Goal: Check status: Check status

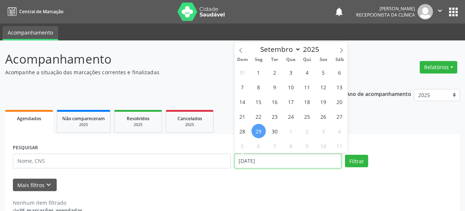
click at [270, 164] on input "[DATE]" at bounding box center [288, 161] width 107 height 15
click at [324, 116] on span "26" at bounding box center [323, 116] width 14 height 14
type input "[DATE]"
click at [324, 116] on span "26" at bounding box center [323, 116] width 14 height 14
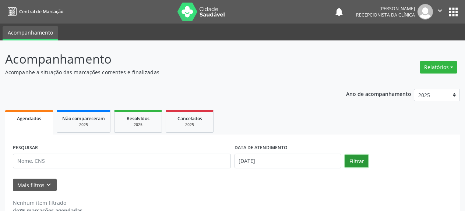
click at [356, 162] on button "Filtrar" at bounding box center [356, 161] width 23 height 13
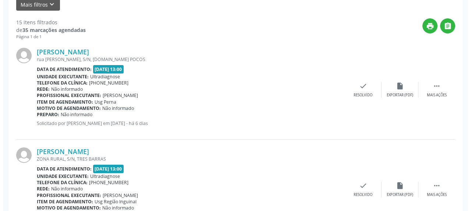
scroll to position [200, 0]
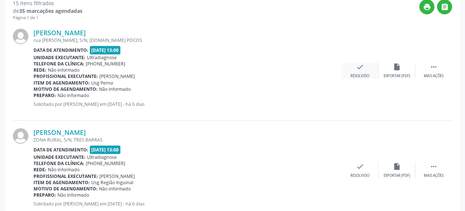
click at [356, 71] on icon "check" at bounding box center [360, 67] width 8 height 8
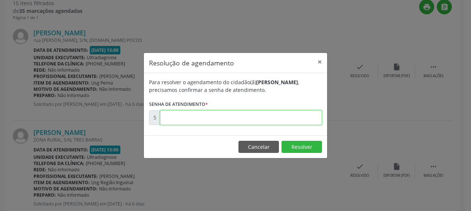
click at [230, 117] on input "text" at bounding box center [241, 117] width 162 height 15
type input "00178582"
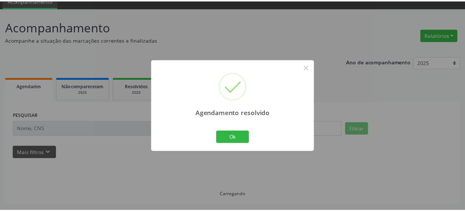
scroll to position [32, 0]
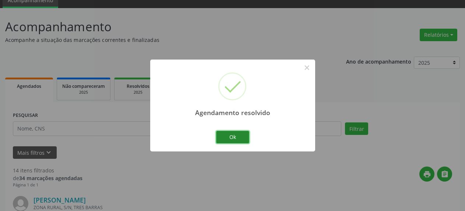
click at [236, 141] on button "Ok" at bounding box center [232, 137] width 33 height 13
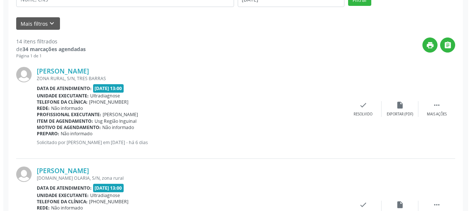
scroll to position [183, 0]
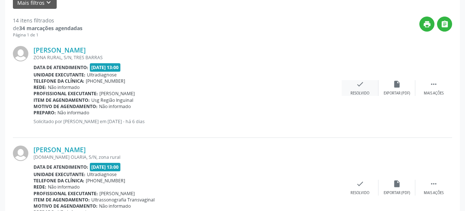
click at [362, 88] on icon "check" at bounding box center [360, 84] width 8 height 8
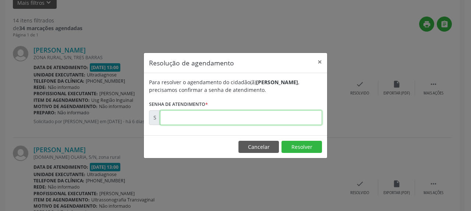
click at [251, 116] on input "text" at bounding box center [241, 117] width 162 height 15
type input "00178584"
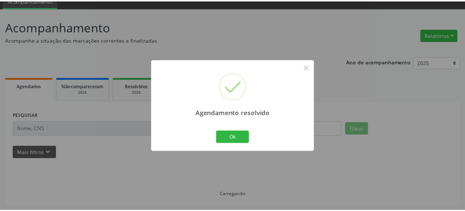
scroll to position [32, 0]
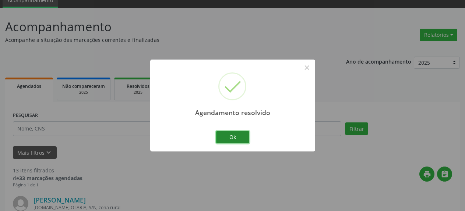
click at [237, 135] on button "Ok" at bounding box center [232, 137] width 33 height 13
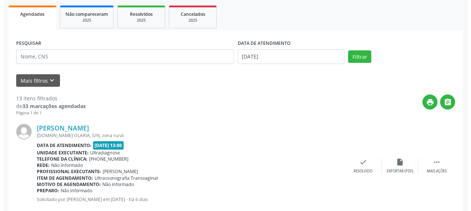
scroll to position [145, 0]
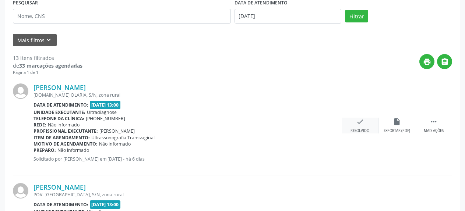
click at [364, 124] on div "check Resolvido" at bounding box center [360, 126] width 37 height 16
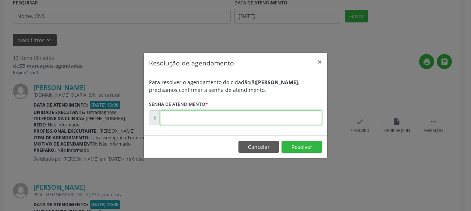
click at [262, 120] on input "text" at bounding box center [241, 117] width 162 height 15
type input "00178585"
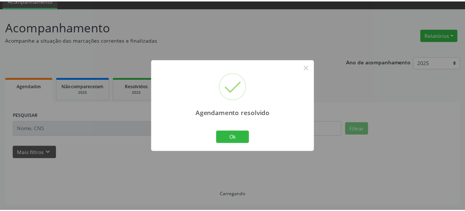
scroll to position [32, 0]
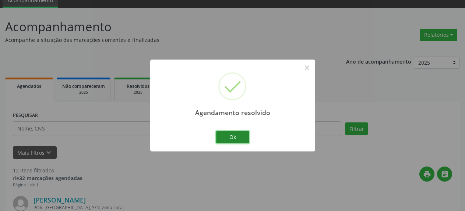
click at [232, 139] on button "Ok" at bounding box center [232, 137] width 33 height 13
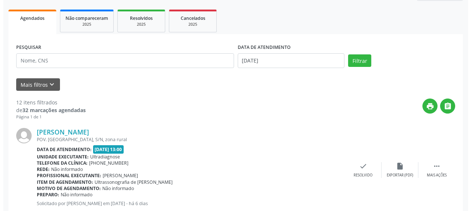
scroll to position [183, 0]
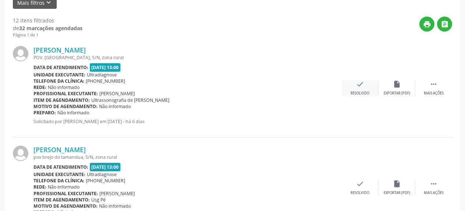
click at [360, 86] on icon "check" at bounding box center [360, 84] width 8 height 8
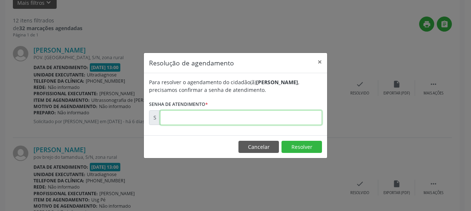
click at [293, 119] on input "text" at bounding box center [241, 117] width 162 height 15
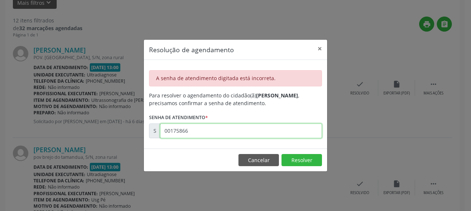
drag, startPoint x: 164, startPoint y: 132, endPoint x: 201, endPoint y: 132, distance: 37.2
click at [201, 132] on input "00175866" at bounding box center [241, 131] width 162 height 15
type input "00178586"
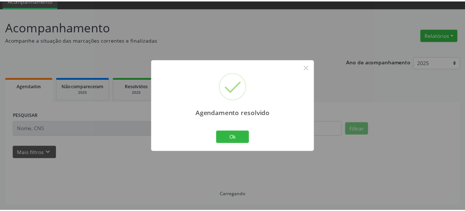
scroll to position [32, 0]
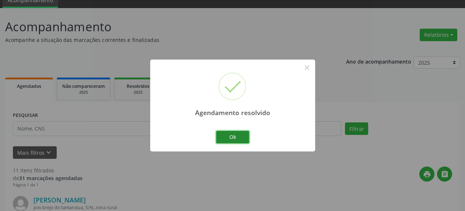
click at [223, 137] on button "Ok" at bounding box center [232, 137] width 33 height 13
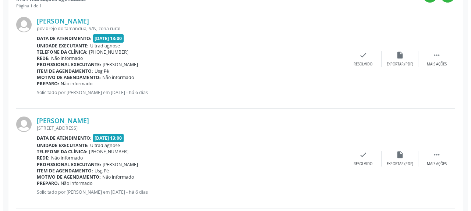
scroll to position [220, 0]
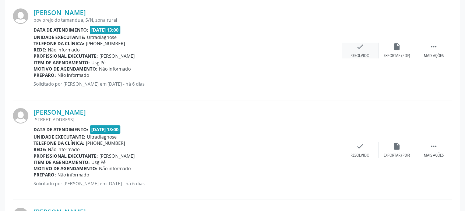
click at [363, 47] on icon "check" at bounding box center [360, 47] width 8 height 8
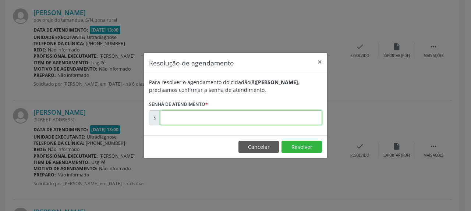
click at [253, 121] on input "text" at bounding box center [241, 117] width 162 height 15
type input "00178587"
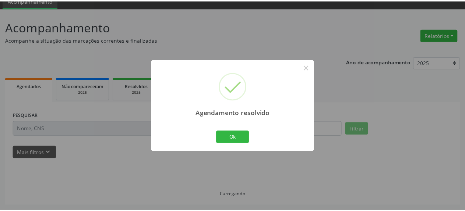
scroll to position [32, 0]
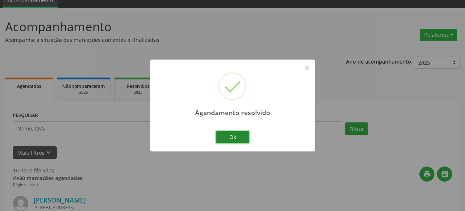
click at [232, 139] on button "Ok" at bounding box center [232, 137] width 33 height 13
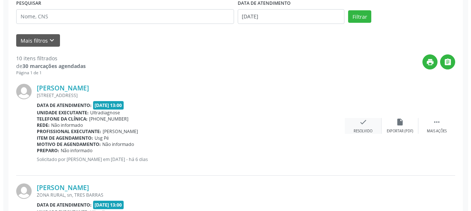
scroll to position [145, 0]
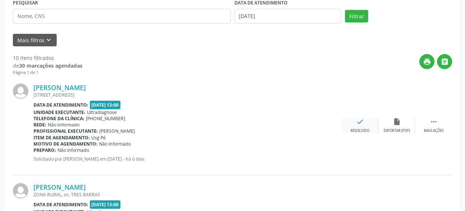
click at [363, 124] on icon "check" at bounding box center [360, 122] width 8 height 8
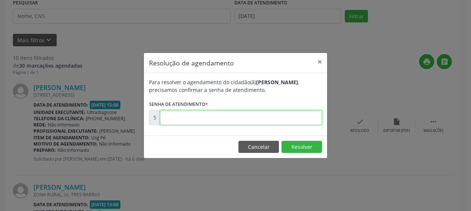
click at [280, 124] on input "text" at bounding box center [241, 117] width 162 height 15
type input "00178589"
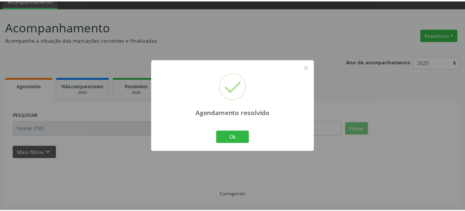
scroll to position [32, 0]
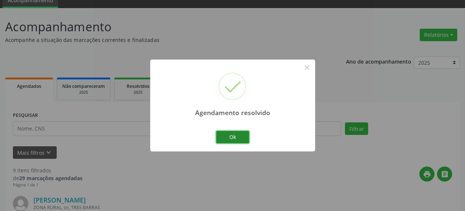
click at [236, 141] on button "Ok" at bounding box center [232, 137] width 33 height 13
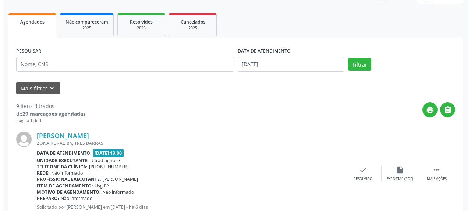
scroll to position [145, 0]
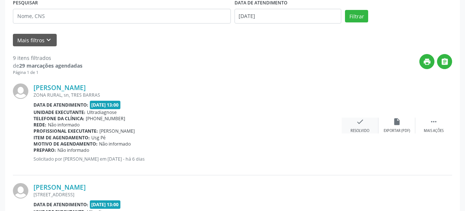
click at [360, 124] on icon "check" at bounding box center [360, 122] width 8 height 8
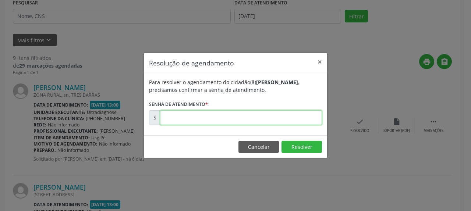
click at [275, 119] on input "text" at bounding box center [241, 117] width 162 height 15
type input "00178590"
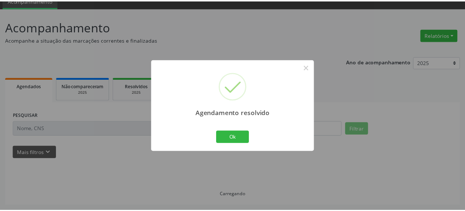
scroll to position [32, 0]
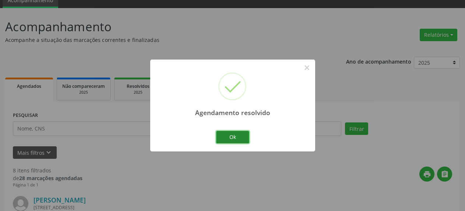
click at [232, 131] on button "Ok" at bounding box center [232, 137] width 33 height 13
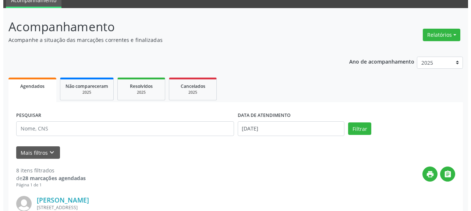
scroll to position [145, 0]
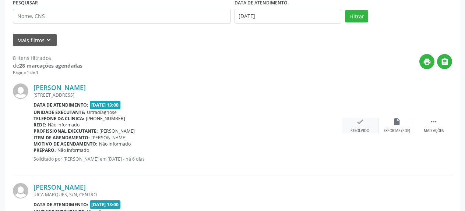
click at [357, 124] on icon "check" at bounding box center [360, 122] width 8 height 8
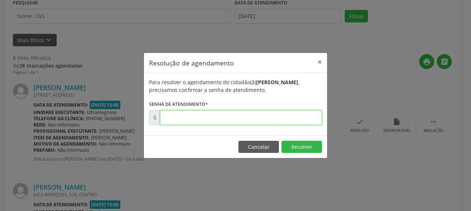
click at [276, 115] on input "text" at bounding box center [241, 117] width 162 height 15
type input "00178592"
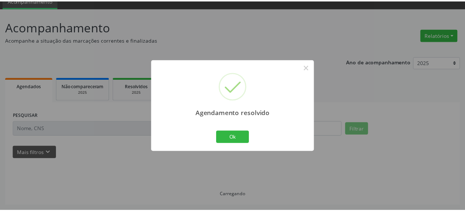
scroll to position [32, 0]
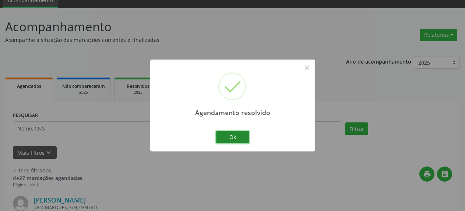
click at [234, 140] on button "Ok" at bounding box center [232, 137] width 33 height 13
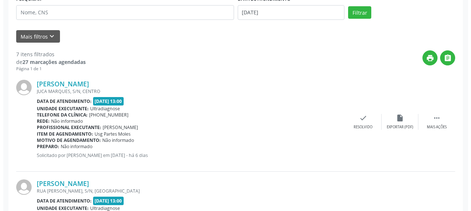
scroll to position [183, 0]
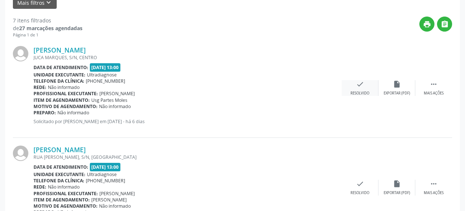
click at [357, 82] on icon "check" at bounding box center [360, 84] width 8 height 8
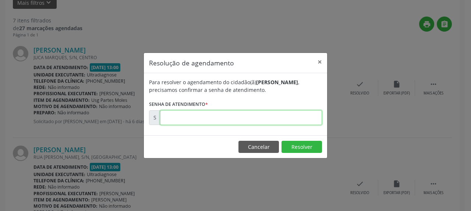
click at [290, 120] on input "text" at bounding box center [241, 117] width 162 height 15
type input "00178597"
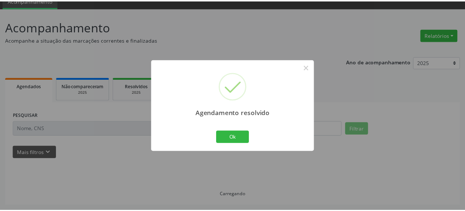
scroll to position [32, 0]
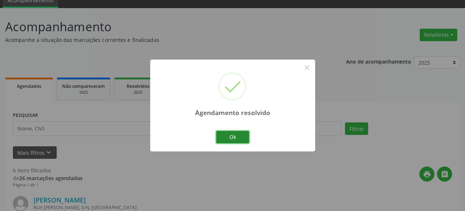
click at [225, 137] on button "Ok" at bounding box center [232, 137] width 33 height 13
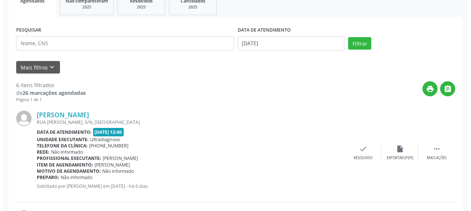
scroll to position [145, 0]
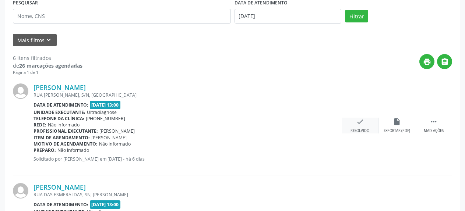
click at [359, 121] on icon "check" at bounding box center [360, 122] width 8 height 8
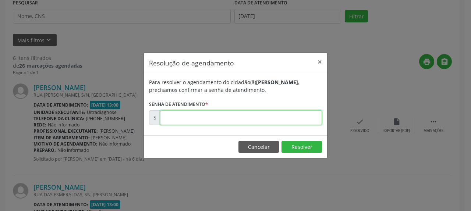
click at [289, 120] on input "text" at bounding box center [241, 117] width 162 height 15
type input "0"
type input "00178631"
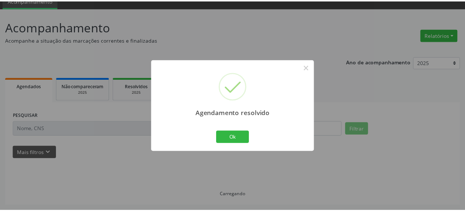
scroll to position [32, 0]
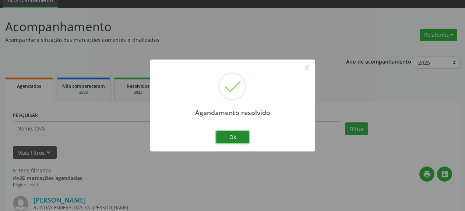
click at [232, 135] on button "Ok" at bounding box center [232, 137] width 33 height 13
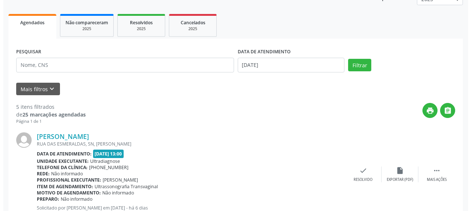
scroll to position [108, 0]
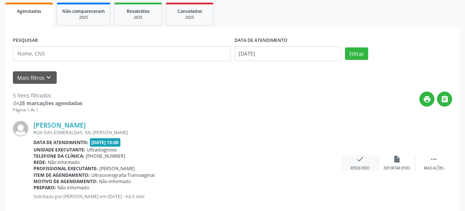
click at [363, 162] on icon "check" at bounding box center [360, 159] width 8 height 8
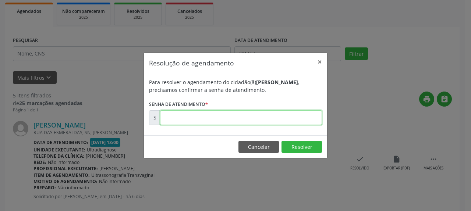
click at [250, 115] on input "text" at bounding box center [241, 117] width 162 height 15
type input "00178632"
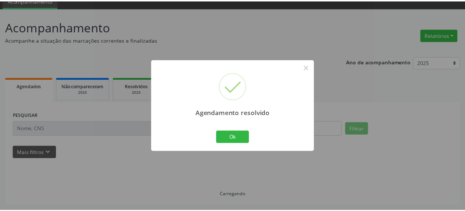
scroll to position [32, 0]
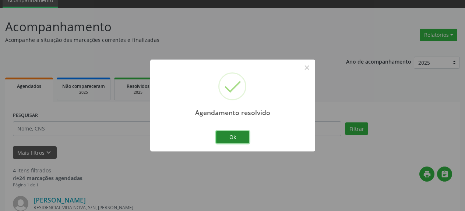
click at [239, 137] on button "Ok" at bounding box center [232, 137] width 33 height 13
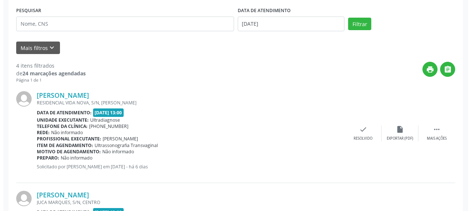
scroll to position [145, 0]
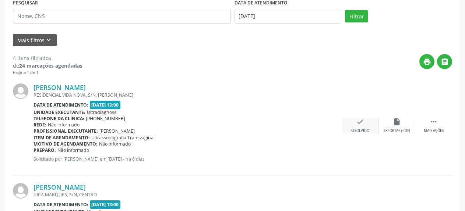
click at [360, 126] on icon "check" at bounding box center [360, 122] width 8 height 8
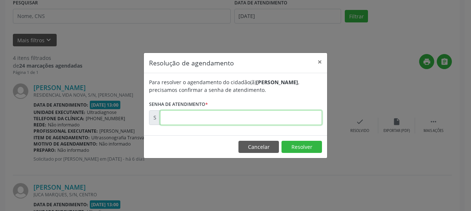
click at [286, 120] on input "text" at bounding box center [241, 117] width 162 height 15
type input "00178658"
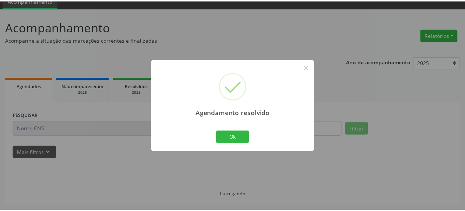
scroll to position [32, 0]
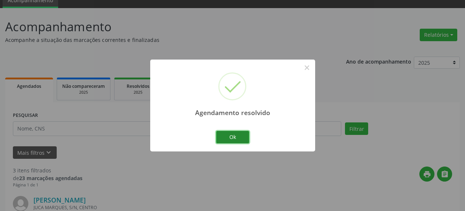
click at [234, 136] on button "Ok" at bounding box center [232, 137] width 33 height 13
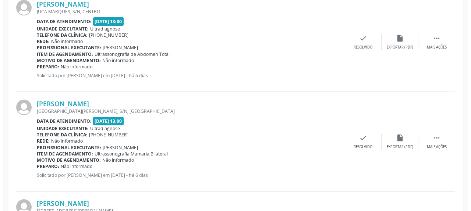
scroll to position [258, 0]
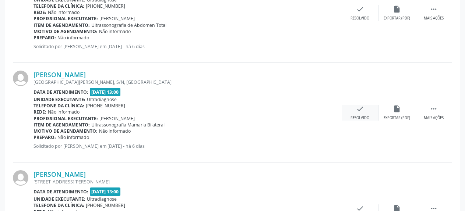
click at [359, 110] on icon "check" at bounding box center [360, 109] width 8 height 8
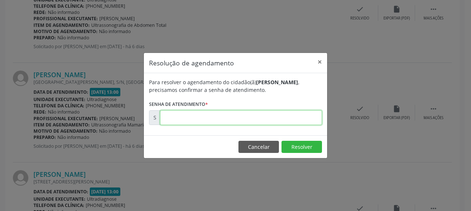
click at [233, 113] on input "text" at bounding box center [241, 117] width 162 height 15
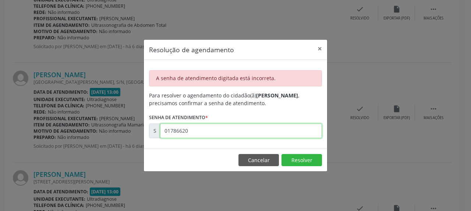
click at [166, 131] on input "01786620" at bounding box center [241, 131] width 162 height 15
type input "00178662"
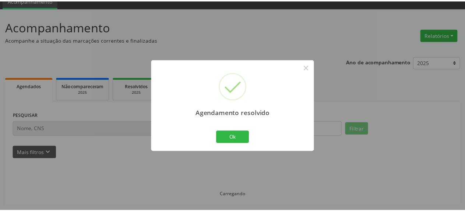
scroll to position [32, 0]
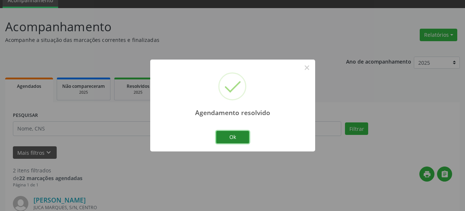
click at [246, 136] on button "Ok" at bounding box center [232, 137] width 33 height 13
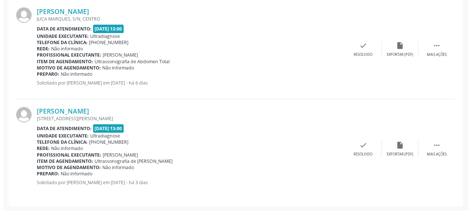
scroll to position [222, 0]
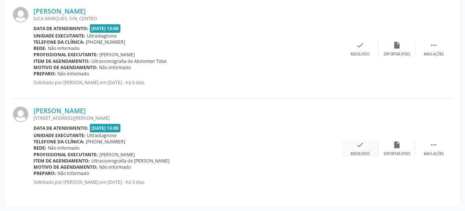
click at [362, 149] on icon "check" at bounding box center [360, 145] width 8 height 8
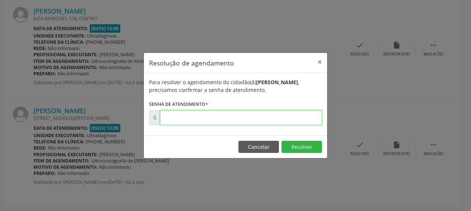
click at [233, 112] on input "text" at bounding box center [241, 117] width 162 height 15
type input "00179404"
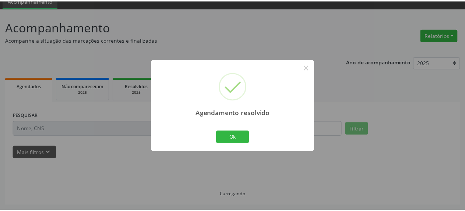
scroll to position [32, 0]
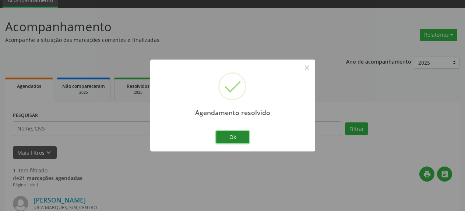
click at [239, 138] on button "Ok" at bounding box center [232, 137] width 33 height 13
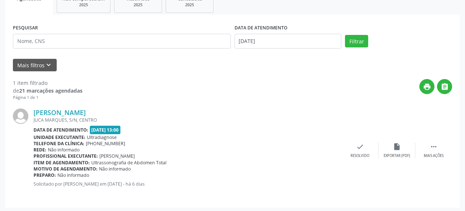
scroll to position [122, 0]
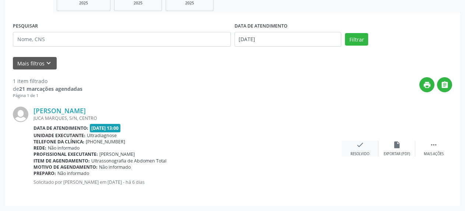
click at [364, 149] on div "check Resolvido" at bounding box center [360, 149] width 37 height 16
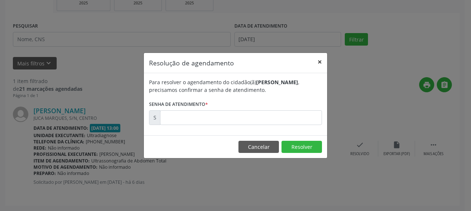
click at [321, 62] on button "×" at bounding box center [320, 62] width 15 height 18
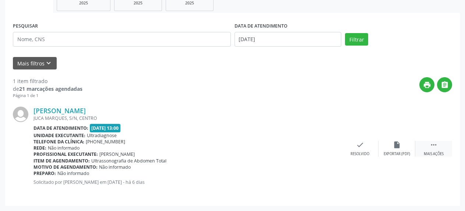
click at [436, 149] on icon "" at bounding box center [434, 145] width 8 height 8
click at [398, 148] on icon "alarm_off" at bounding box center [397, 145] width 8 height 8
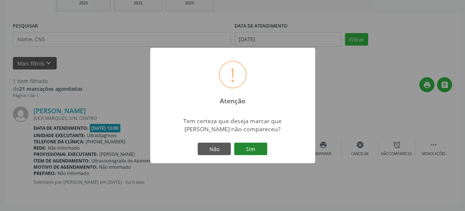
click at [250, 148] on button "Sim" at bounding box center [250, 149] width 33 height 13
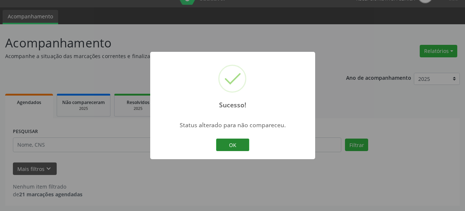
scroll to position [16, 0]
click at [227, 146] on button "OK" at bounding box center [232, 145] width 33 height 13
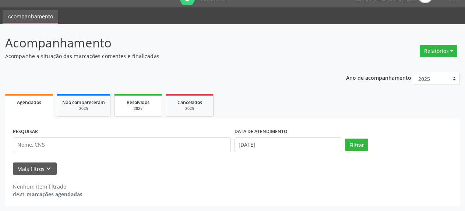
click at [139, 108] on div "2025" at bounding box center [138, 109] width 37 height 6
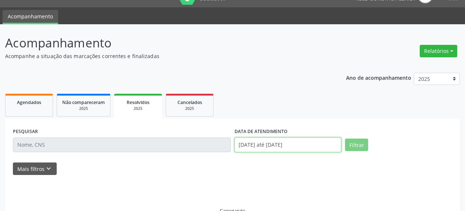
click at [263, 146] on input "[DATE] até [DATE]" at bounding box center [288, 145] width 107 height 15
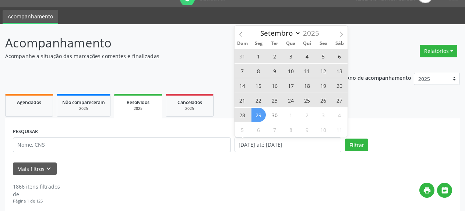
click at [258, 56] on span "1" at bounding box center [258, 56] width 14 height 14
type input "[DATE]"
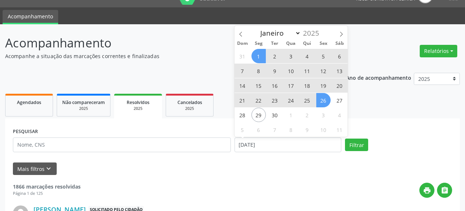
click at [323, 101] on span "26" at bounding box center [323, 100] width 14 height 14
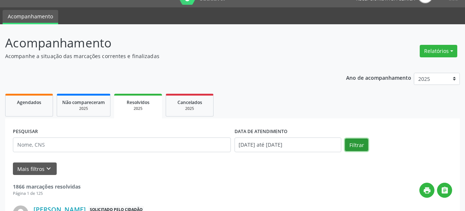
click at [357, 144] on button "Filtrar" at bounding box center [356, 145] width 23 height 13
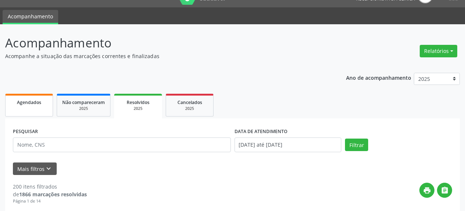
click at [29, 105] on span "Agendados" at bounding box center [29, 102] width 24 height 6
select select "8"
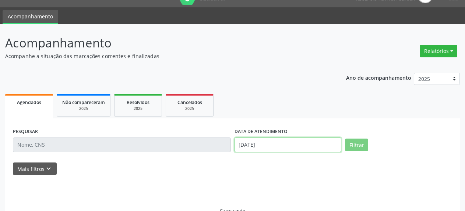
click at [252, 146] on input "[DATE]" at bounding box center [288, 145] width 107 height 15
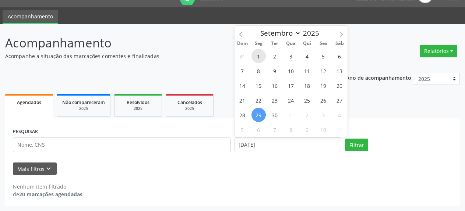
click at [261, 54] on span "1" at bounding box center [258, 56] width 14 height 14
type input "[DATE]"
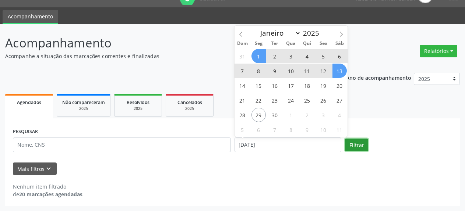
select select "8"
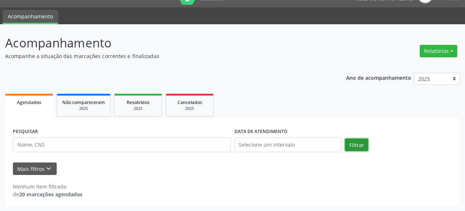
click at [356, 146] on button "Filtrar" at bounding box center [356, 145] width 23 height 13
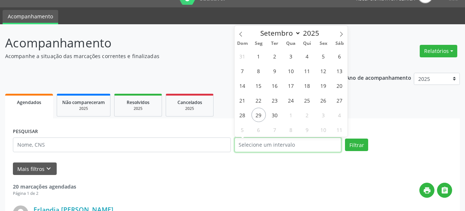
click at [288, 146] on input "text" at bounding box center [288, 145] width 107 height 15
click at [259, 60] on span "1" at bounding box center [258, 56] width 14 height 14
type input "[DATE]"
click at [259, 61] on span "1" at bounding box center [258, 56] width 14 height 14
select select "8"
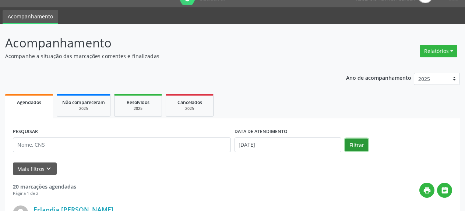
click at [354, 141] on button "Filtrar" at bounding box center [356, 145] width 23 height 13
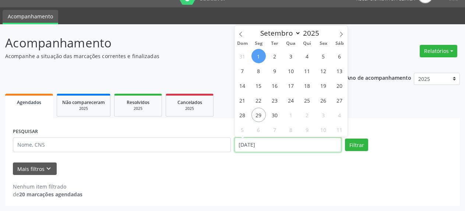
click at [262, 144] on input "[DATE]" at bounding box center [288, 145] width 107 height 15
click at [288, 57] on span "3" at bounding box center [291, 56] width 14 height 14
type input "[DATE]"
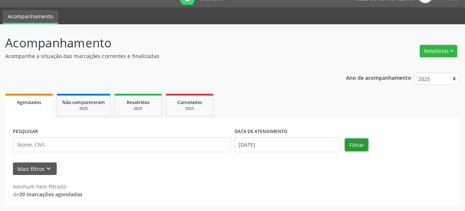
click at [357, 148] on button "Filtrar" at bounding box center [356, 145] width 23 height 13
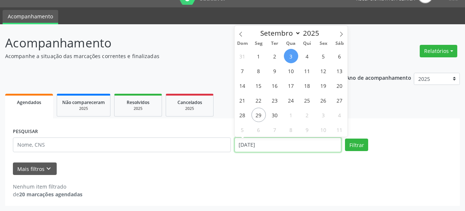
click at [295, 152] on input "[DATE]" at bounding box center [288, 145] width 107 height 15
click at [325, 57] on span "5" at bounding box center [323, 56] width 14 height 14
type input "[DATE]"
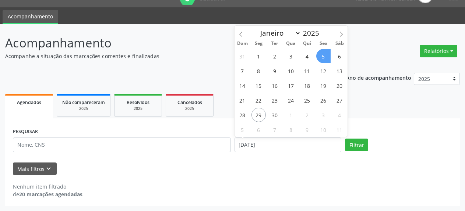
click at [325, 57] on span "5" at bounding box center [323, 56] width 14 height 14
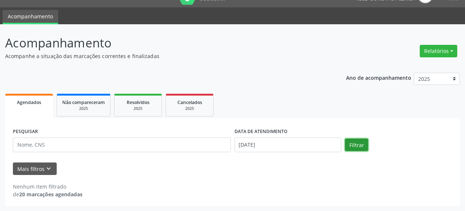
click at [362, 148] on button "Filtrar" at bounding box center [356, 145] width 23 height 13
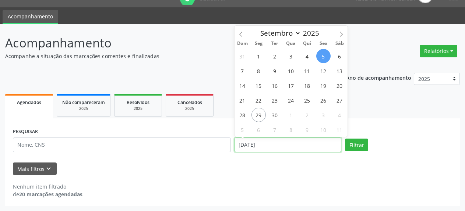
click at [252, 143] on input "[DATE]" at bounding box center [288, 145] width 107 height 15
click at [255, 70] on span "8" at bounding box center [258, 71] width 14 height 14
type input "[DATE]"
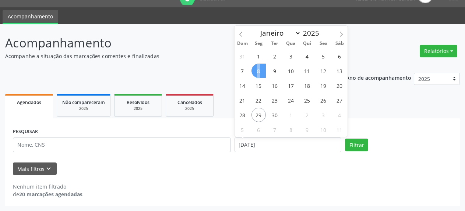
click at [255, 70] on span "8" at bounding box center [258, 71] width 14 height 14
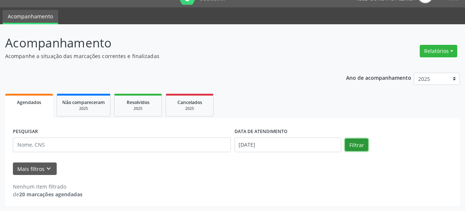
click at [362, 142] on button "Filtrar" at bounding box center [356, 145] width 23 height 13
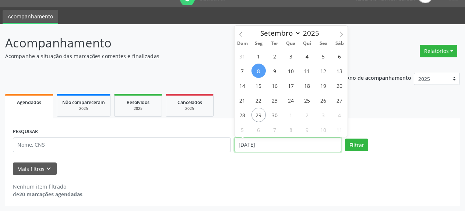
click at [264, 146] on input "[DATE]" at bounding box center [288, 145] width 107 height 15
click at [289, 71] on span "10" at bounding box center [291, 71] width 14 height 14
type input "[DATE]"
select select "8"
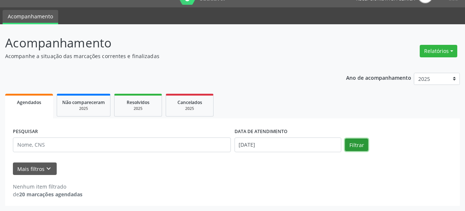
click at [357, 143] on button "Filtrar" at bounding box center [356, 145] width 23 height 13
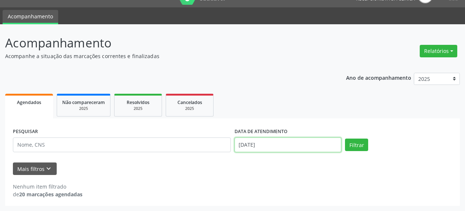
click at [312, 145] on input "[DATE]" at bounding box center [288, 145] width 107 height 15
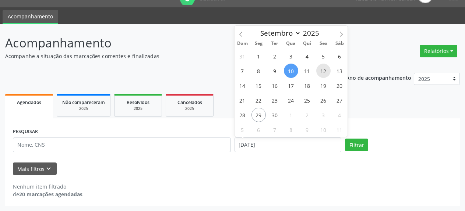
click at [322, 72] on span "12" at bounding box center [323, 71] width 14 height 14
type input "[DATE]"
click at [322, 72] on span "12" at bounding box center [323, 71] width 14 height 14
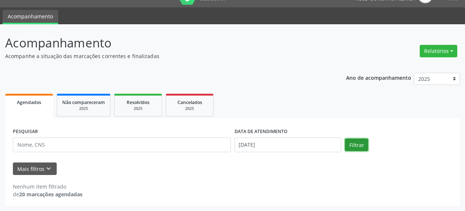
click at [355, 145] on button "Filtrar" at bounding box center [356, 145] width 23 height 13
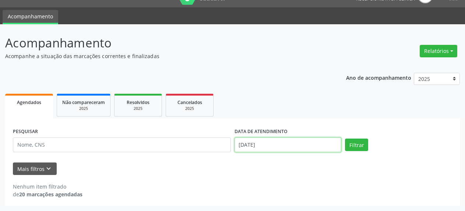
click at [309, 147] on input "[DATE]" at bounding box center [288, 145] width 107 height 15
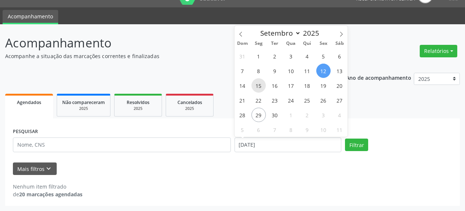
click at [259, 84] on span "15" at bounding box center [258, 85] width 14 height 14
type input "[DATE]"
click at [259, 84] on span "15" at bounding box center [258, 85] width 14 height 14
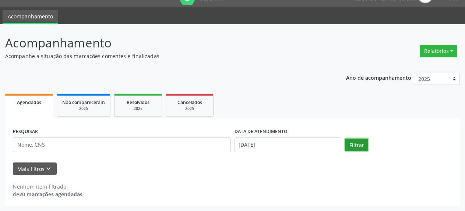
click at [354, 146] on button "Filtrar" at bounding box center [356, 145] width 23 height 13
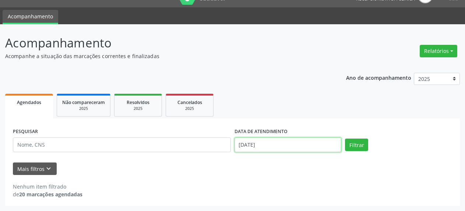
click at [299, 143] on input "[DATE]" at bounding box center [288, 145] width 107 height 15
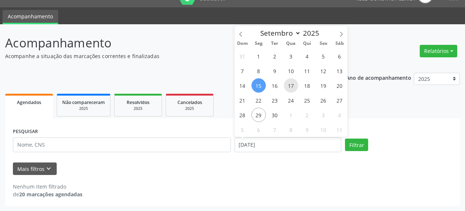
click at [290, 87] on span "17" at bounding box center [291, 85] width 14 height 14
type input "[DATE]"
click at [290, 87] on span "17" at bounding box center [291, 85] width 14 height 14
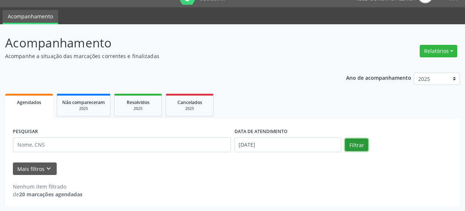
click at [362, 146] on button "Filtrar" at bounding box center [356, 145] width 23 height 13
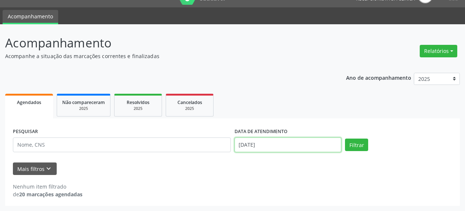
click at [265, 144] on input "[DATE]" at bounding box center [288, 145] width 107 height 15
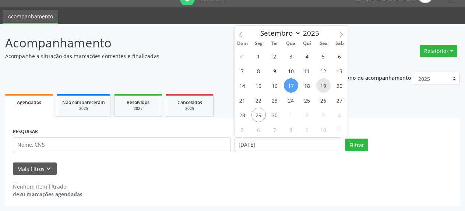
click at [323, 88] on span "19" at bounding box center [323, 85] width 14 height 14
type input "[DATE]"
click at [323, 88] on span "19" at bounding box center [323, 85] width 14 height 14
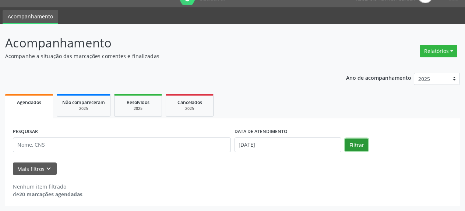
click at [357, 150] on button "Filtrar" at bounding box center [356, 145] width 23 height 13
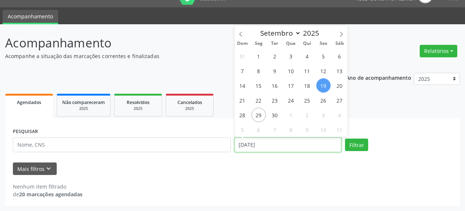
click at [263, 148] on input "[DATE]" at bounding box center [288, 145] width 107 height 15
click at [257, 100] on span "22" at bounding box center [258, 100] width 14 height 14
type input "[DATE]"
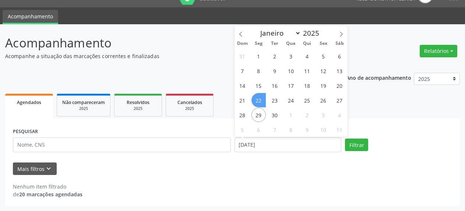
click at [257, 100] on span "22" at bounding box center [258, 100] width 14 height 14
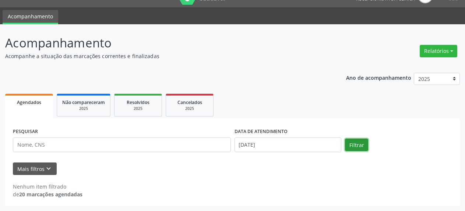
click at [363, 145] on button "Filtrar" at bounding box center [356, 145] width 23 height 13
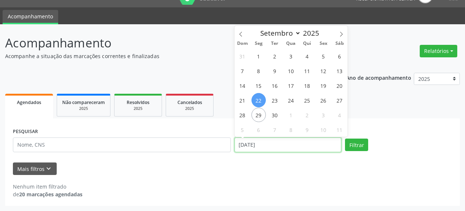
click at [281, 146] on input "[DATE]" at bounding box center [288, 145] width 107 height 15
click at [291, 102] on span "24" at bounding box center [291, 100] width 14 height 14
type input "[DATE]"
click at [291, 102] on span "24" at bounding box center [291, 100] width 14 height 14
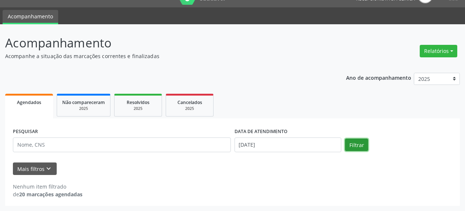
click at [360, 146] on button "Filtrar" at bounding box center [356, 145] width 23 height 13
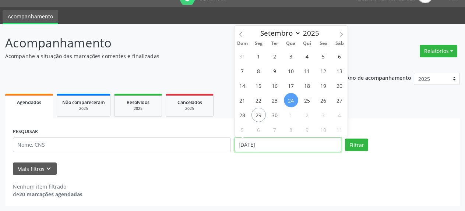
click at [309, 143] on input "[DATE]" at bounding box center [288, 145] width 107 height 15
click at [325, 101] on span "26" at bounding box center [323, 100] width 14 height 14
type input "[DATE]"
click at [325, 101] on span "26" at bounding box center [323, 100] width 14 height 14
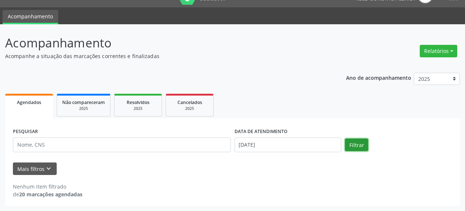
click at [359, 144] on button "Filtrar" at bounding box center [356, 145] width 23 height 13
click at [83, 105] on span "Não compareceram" at bounding box center [83, 102] width 43 height 6
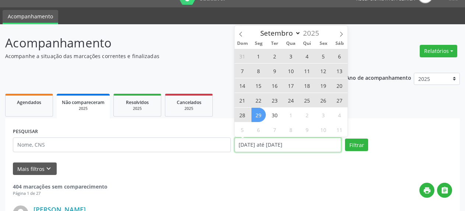
click at [290, 146] on input "[DATE] até [DATE]" at bounding box center [288, 145] width 107 height 15
click at [258, 57] on span "1" at bounding box center [258, 56] width 14 height 14
type input "[DATE]"
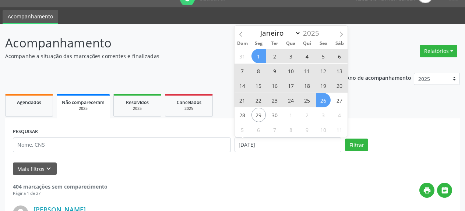
click at [321, 100] on span "26" at bounding box center [323, 100] width 14 height 14
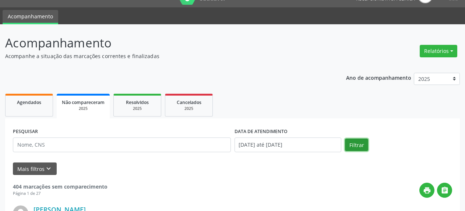
click at [358, 145] on button "Filtrar" at bounding box center [356, 145] width 23 height 13
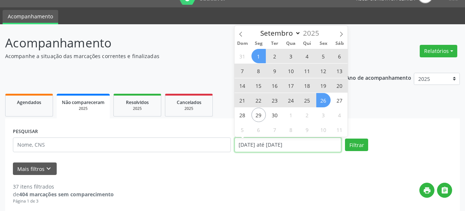
click at [278, 147] on input "[DATE] até [DATE]" at bounding box center [288, 145] width 107 height 15
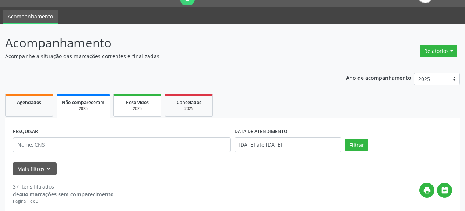
click at [142, 102] on span "Resolvidos" at bounding box center [137, 102] width 23 height 6
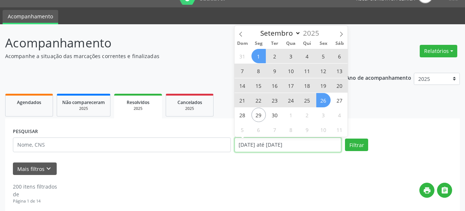
click at [267, 148] on input "[DATE] até [DATE]" at bounding box center [288, 145] width 107 height 15
click at [290, 100] on span "24" at bounding box center [291, 100] width 14 height 14
type input "[DATE]"
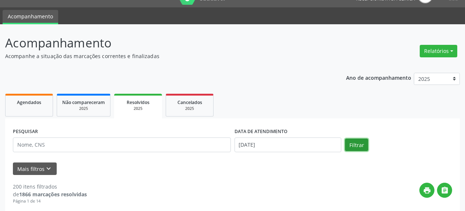
click at [359, 146] on button "Filtrar" at bounding box center [356, 145] width 23 height 13
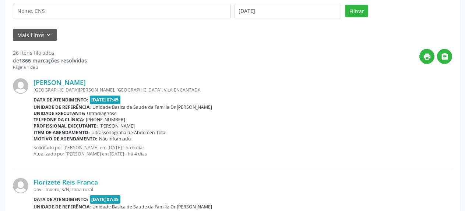
scroll to position [166, 0]
